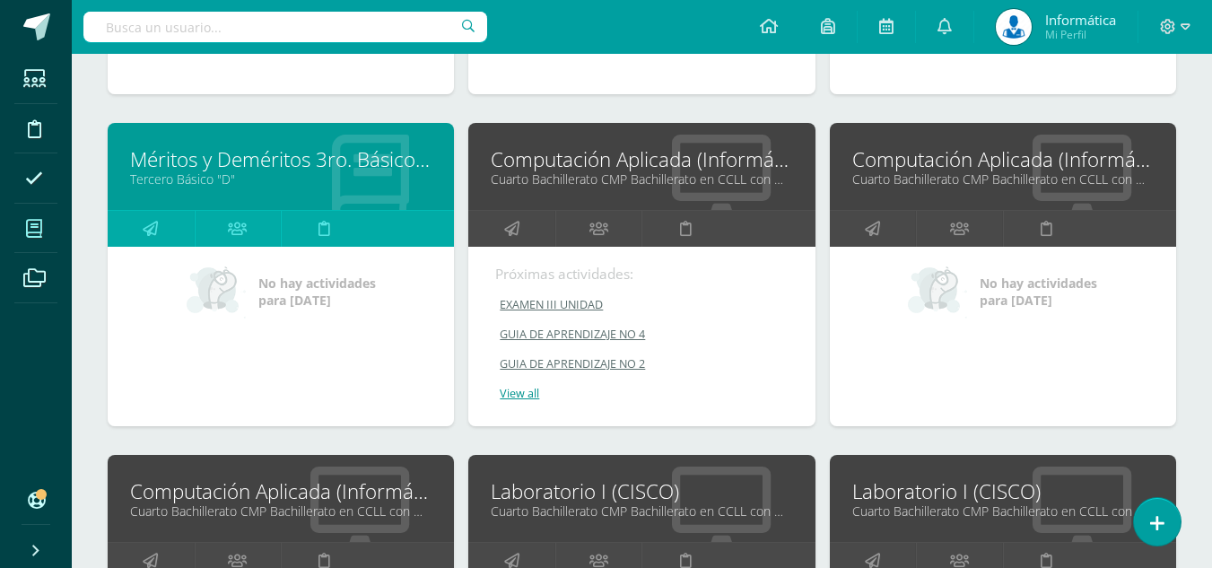
scroll to position [2865, 0]
click at [1187, 22] on icon at bounding box center [1185, 27] width 10 height 16
click at [1124, 126] on span "Cerrar sesión" at bounding box center [1129, 122] width 81 height 17
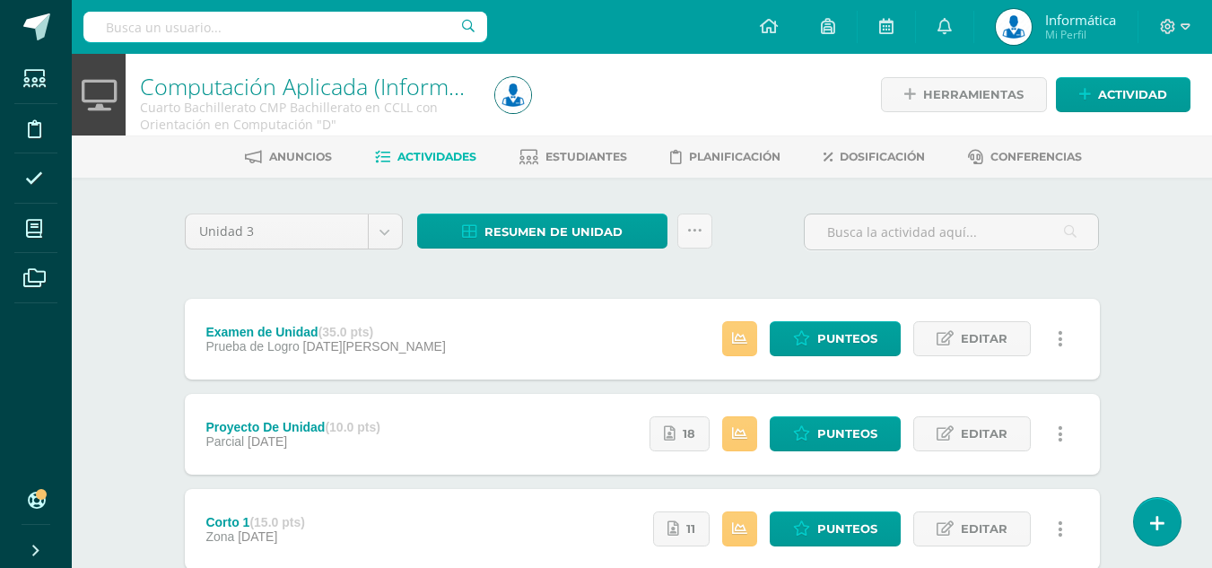
click at [1190, 25] on div at bounding box center [1175, 27] width 74 height 54
click at [1184, 30] on icon at bounding box center [1185, 27] width 10 height 16
click at [1138, 124] on span "Cerrar sesión" at bounding box center [1128, 122] width 81 height 17
